Goal: Transaction & Acquisition: Book appointment/travel/reservation

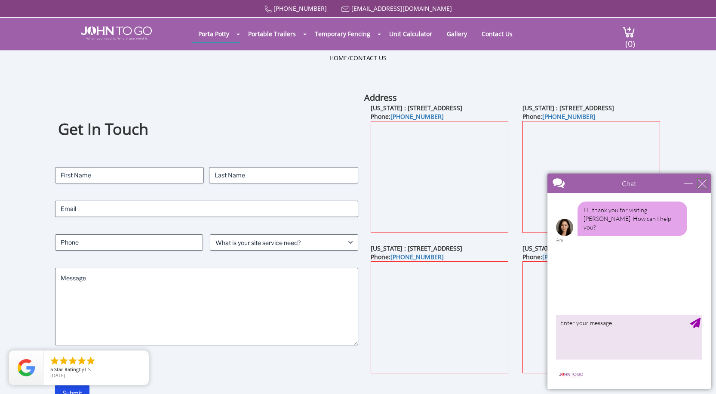
click at [701, 186] on div "close" at bounding box center [702, 183] width 9 height 9
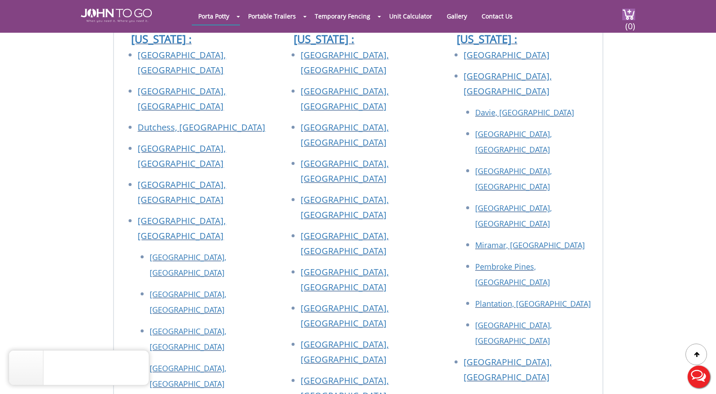
scroll to position [774, 0]
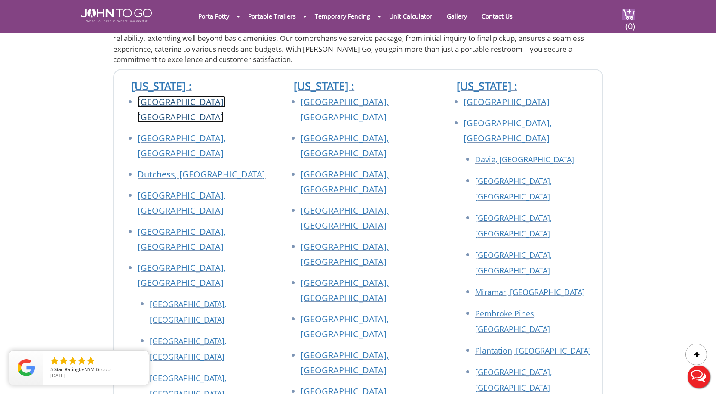
click at [165, 105] on link "[GEOGRAPHIC_DATA], [GEOGRAPHIC_DATA]" at bounding box center [182, 109] width 88 height 27
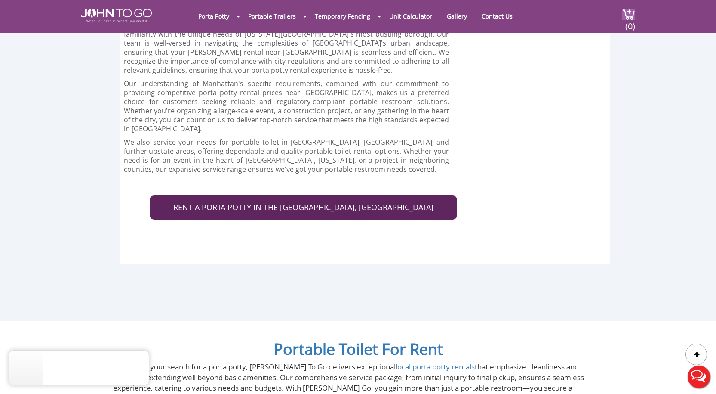
scroll to position [3441, 0]
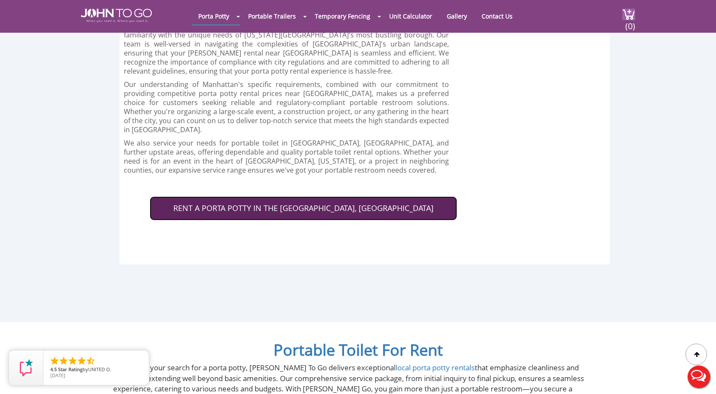
click at [240, 196] on link "RENT A PORTA POTTY IN THE BRONX, NY" at bounding box center [304, 208] width 308 height 24
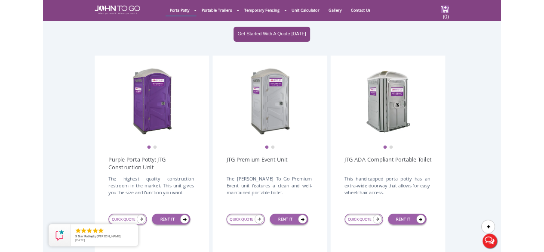
scroll to position [172, 0]
